Goal: Navigation & Orientation: Understand site structure

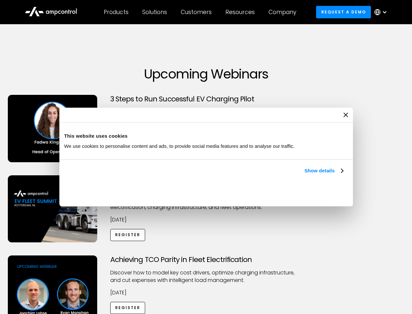
click at [305, 174] on link "Show details" at bounding box center [324, 171] width 39 height 8
click at [0, 0] on div "Necessary cookies help make a website usable by enabling basic functions like p…" at bounding box center [0, 0] width 0 height 0
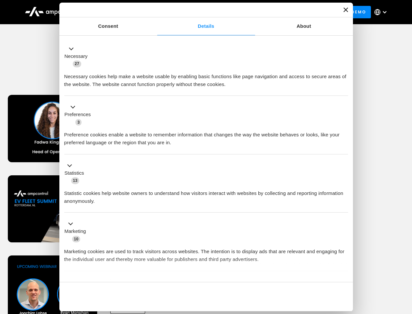
click at [405, 263] on div "Achieving TCO Parity in Fleet Electrification Discover how to model key cost dr…" at bounding box center [206, 306] width 410 height 103
click at [201, 12] on div "Customers" at bounding box center [196, 11] width 31 height 7
click at [116, 12] on div "Products" at bounding box center [116, 11] width 25 height 7
click at [155, 12] on div "Solutions" at bounding box center [154, 11] width 25 height 7
click at [198, 12] on div "Customers" at bounding box center [196, 11] width 31 height 7
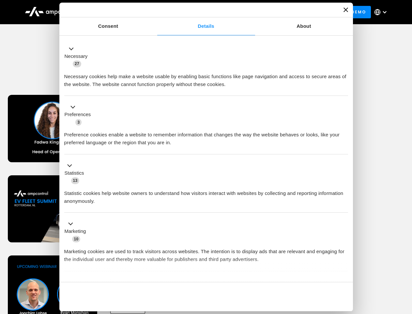
click at [242, 12] on div "Resources" at bounding box center [240, 11] width 29 height 7
click at [285, 12] on div "Company" at bounding box center [283, 11] width 28 height 7
click at [383, 12] on div at bounding box center [384, 11] width 5 height 5
